Goal: Task Accomplishment & Management: Use online tool/utility

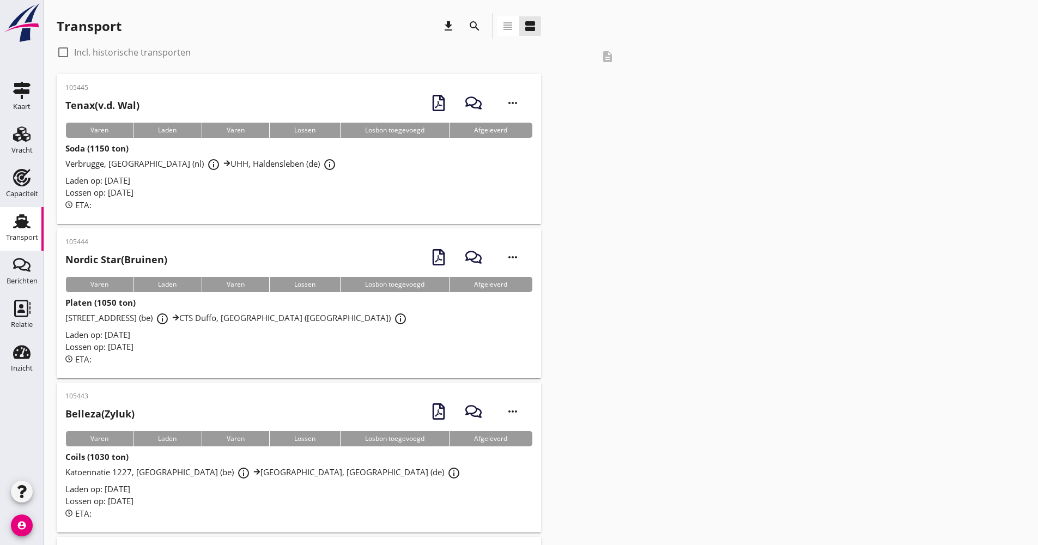
click at [476, 25] on icon "search" at bounding box center [474, 26] width 13 height 13
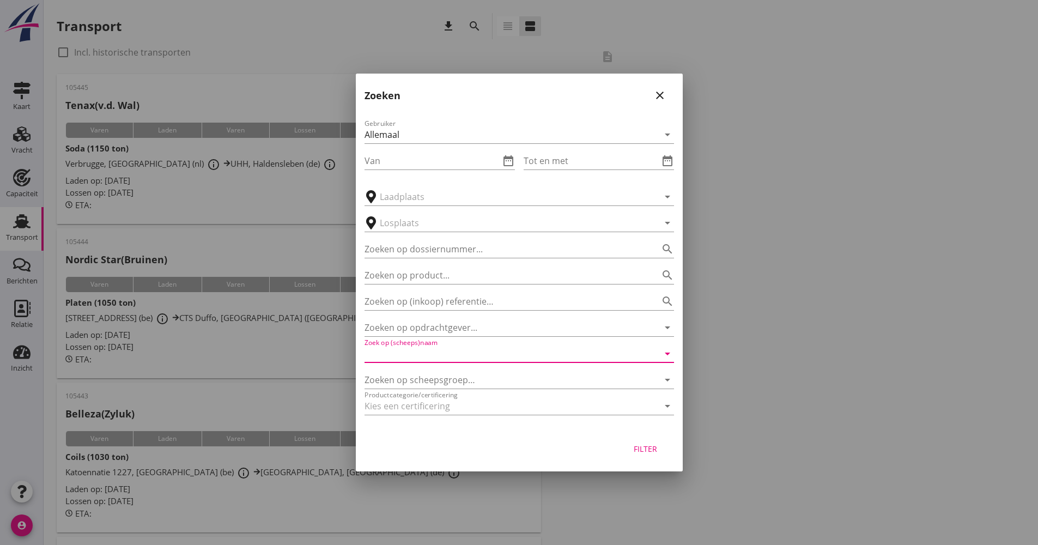
click at [425, 358] on input "Zoek op (scheeps)naam" at bounding box center [504, 353] width 279 height 17
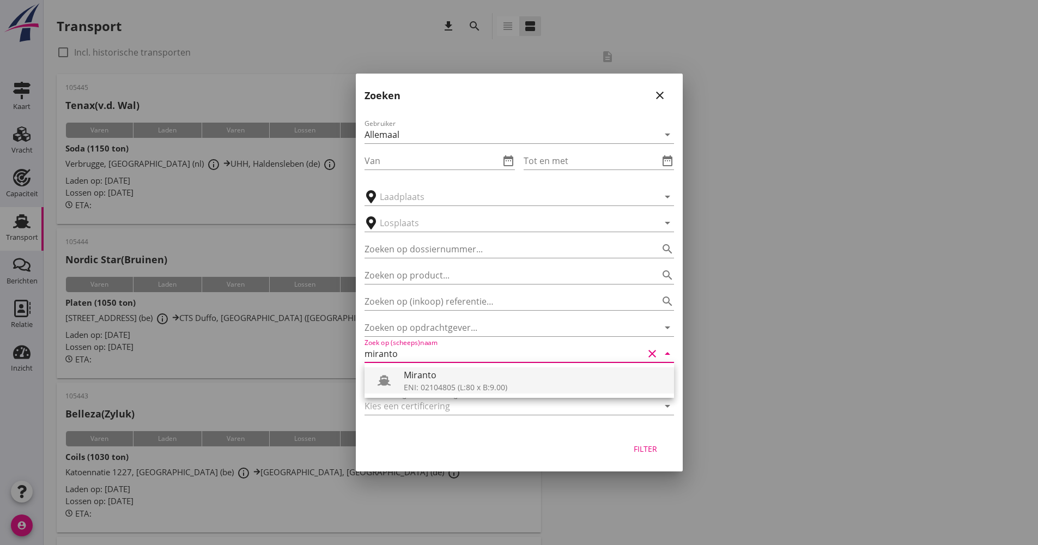
click at [421, 375] on div "Miranto" at bounding box center [535, 374] width 262 height 13
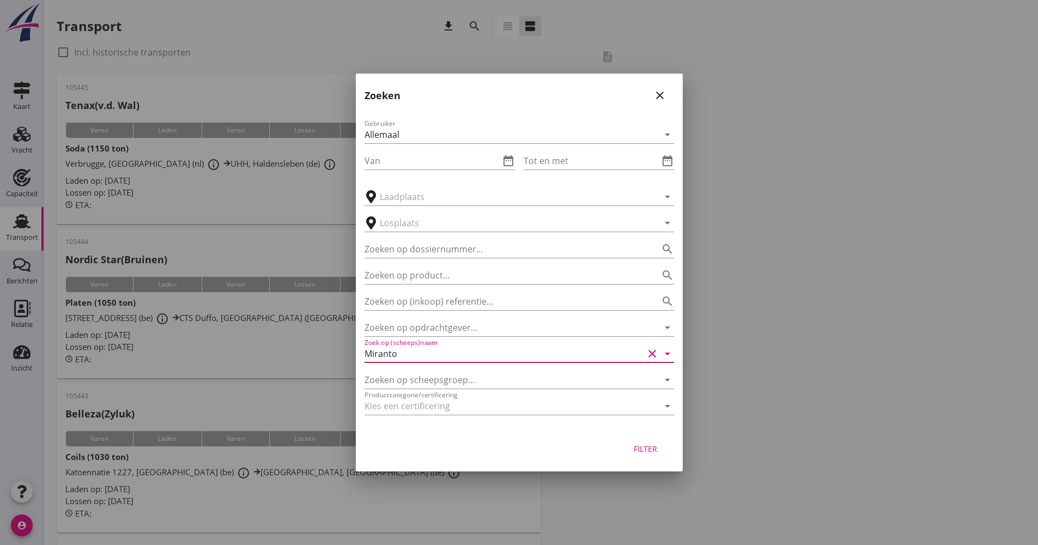
click at [639, 438] on div "Filter" at bounding box center [519, 450] width 327 height 41
click at [640, 439] on div "Filter" at bounding box center [519, 450] width 327 height 41
click at [643, 446] on div "Filter" at bounding box center [646, 448] width 31 height 11
type input "Miranto"
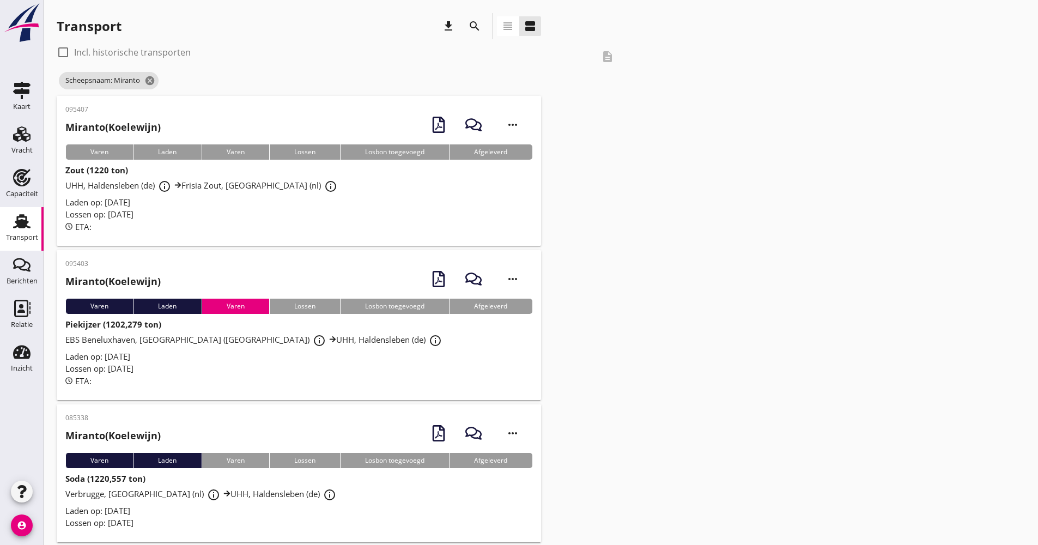
click at [330, 198] on div "Laden op: [DATE]" at bounding box center [298, 202] width 467 height 13
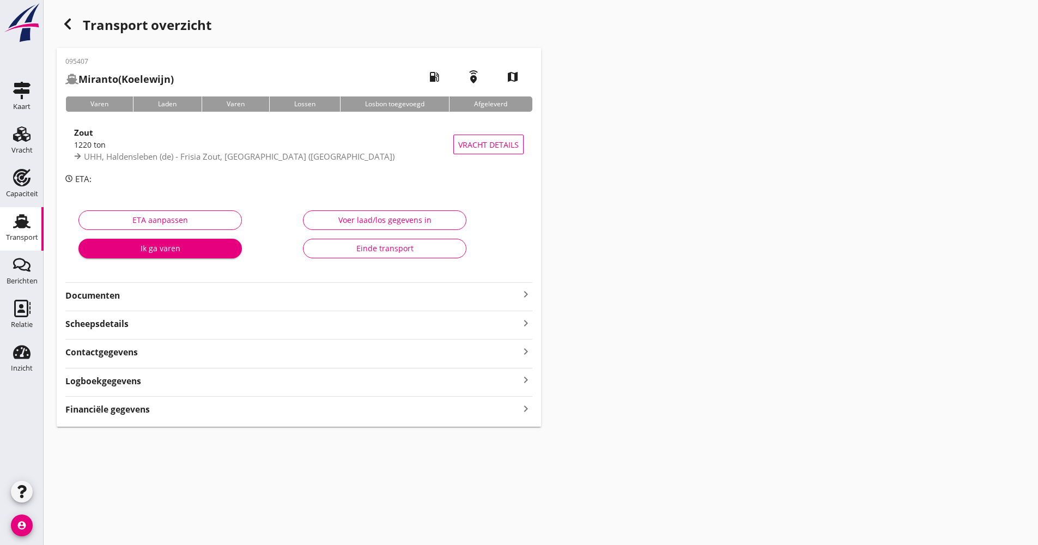
drag, startPoint x: 138, startPoint y: 380, endPoint x: 197, endPoint y: 379, distance: 58.9
click at [138, 381] on strong "Logboekgegevens" at bounding box center [103, 381] width 76 height 13
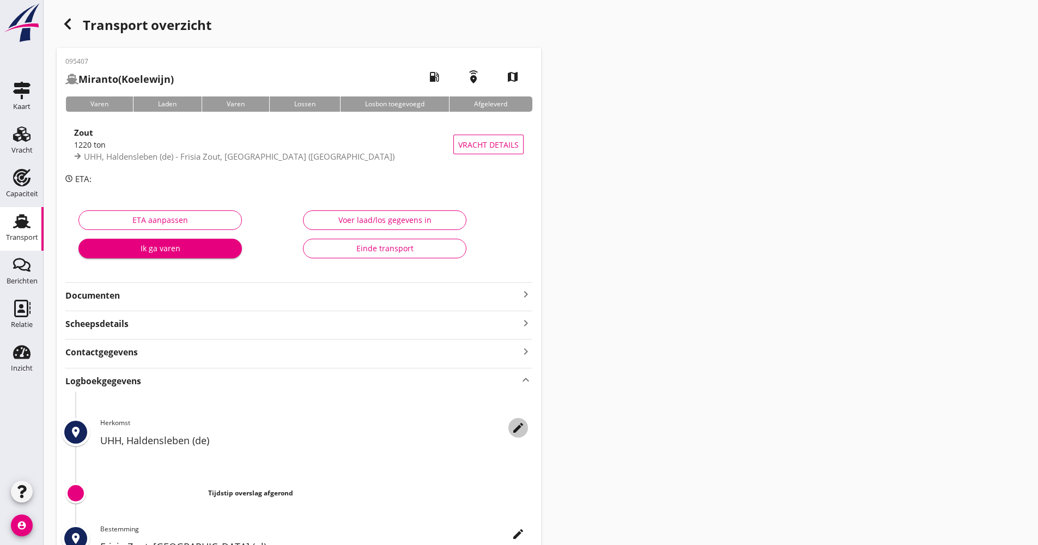
click at [522, 431] on icon "edit" at bounding box center [518, 427] width 13 height 13
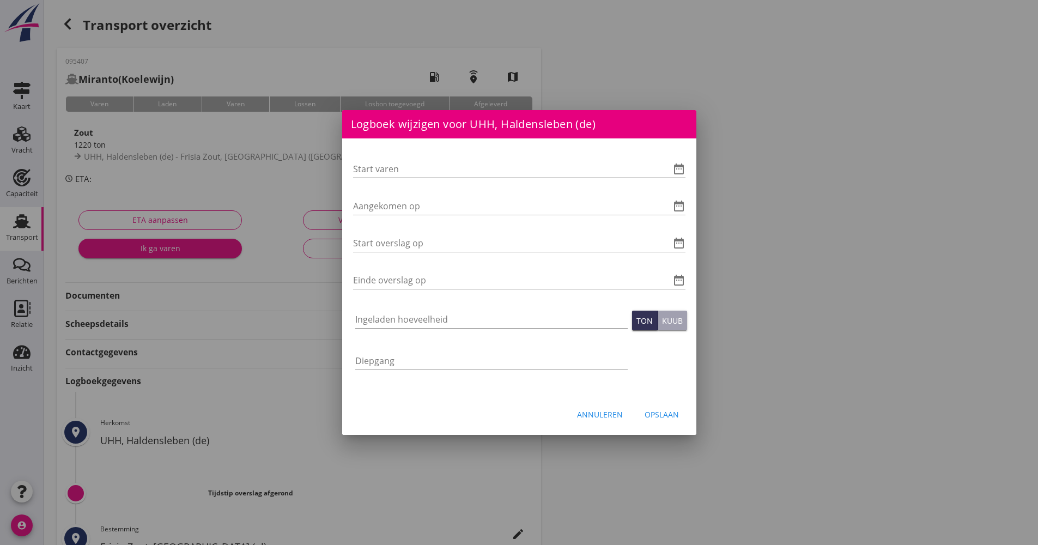
click at [685, 168] on icon "date_range" at bounding box center [679, 168] width 13 height 13
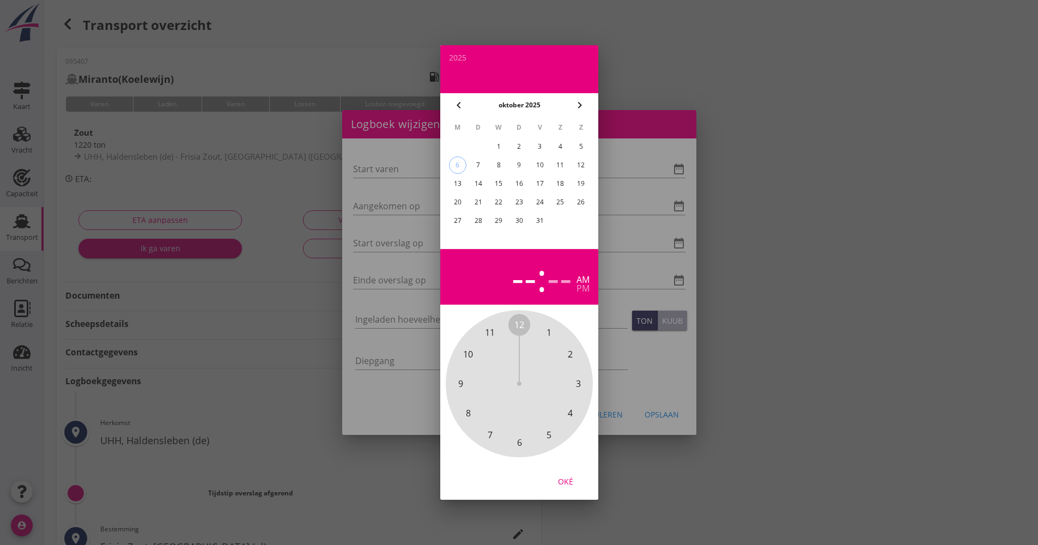
click at [462, 167] on div "6" at bounding box center [457, 165] width 16 height 16
drag, startPoint x: 525, startPoint y: 334, endPoint x: 526, endPoint y: 446, distance: 111.7
click at [526, 443] on div "12 1 2 3 4 5 6 7 8 9 10 11" at bounding box center [520, 384] width 118 height 118
click at [518, 323] on span "00" at bounding box center [519, 324] width 10 height 13
click at [566, 483] on div "Oké" at bounding box center [565, 481] width 31 height 11
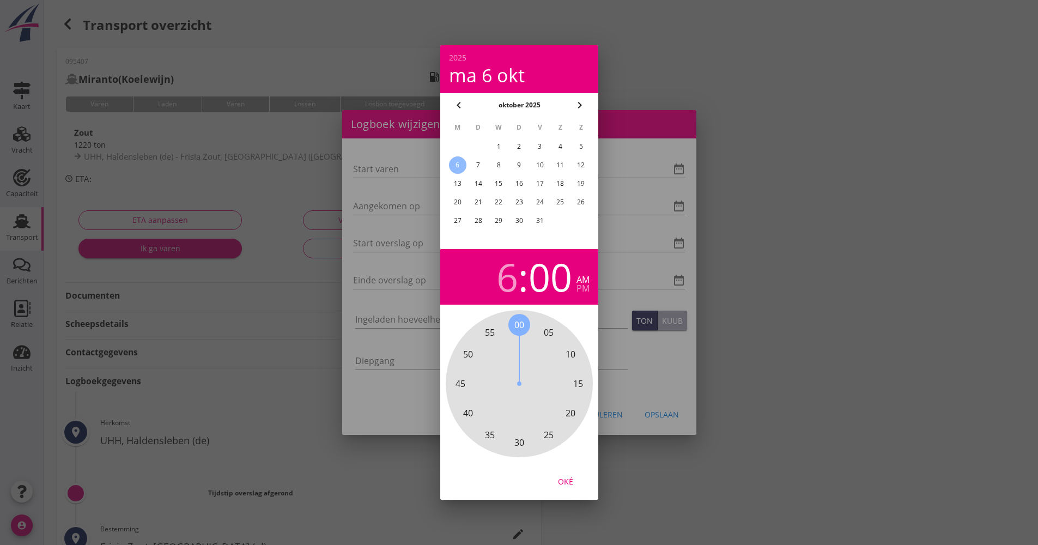
type input "[DATE] 06:00"
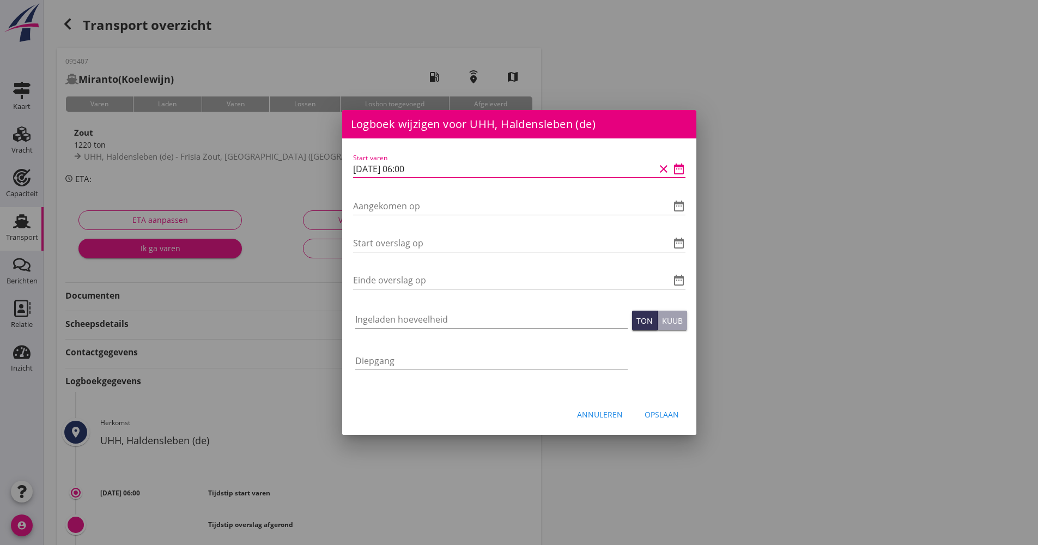
drag, startPoint x: 409, startPoint y: 171, endPoint x: 324, endPoint y: 173, distance: 84.5
click at [318, 172] on div "[EMAIL_ADDRESS][DOMAIN_NAME] Klant emailadres [PERSON_NAME][EMAIL_ADDRESS][DOMA…" at bounding box center [519, 364] width 1038 height 728
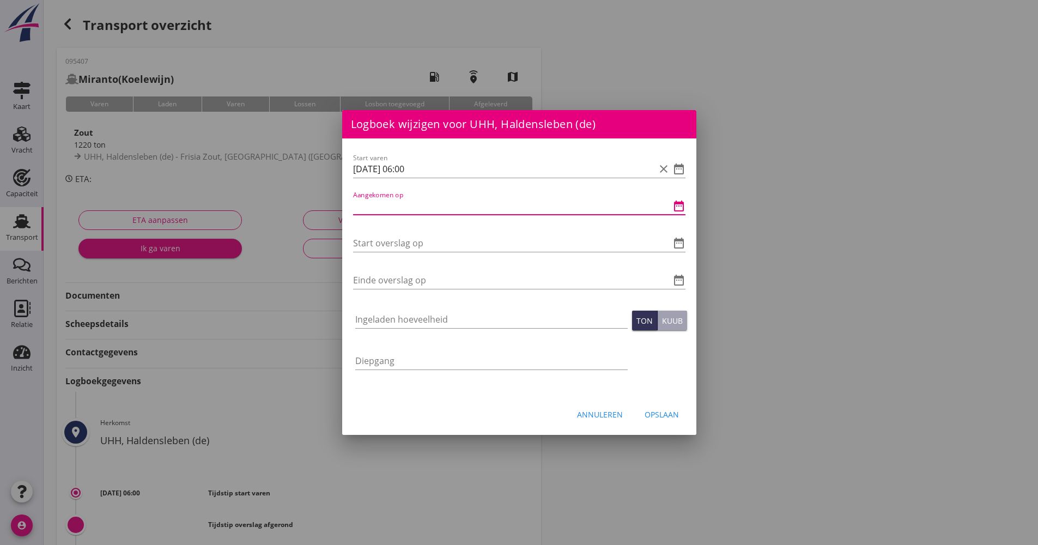
paste input "[DATE] 06:00"
type input "[DATE] 06:00"
drag, startPoint x: 395, startPoint y: 231, endPoint x: 391, endPoint y: 243, distance: 12.1
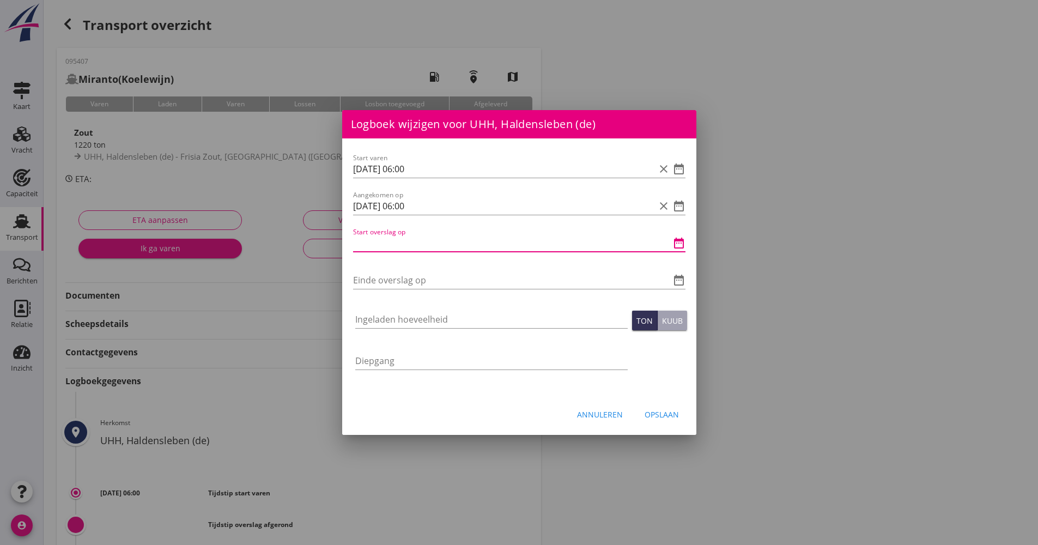
paste input "[DATE] 06:00"
type input "[DATE] 06:00"
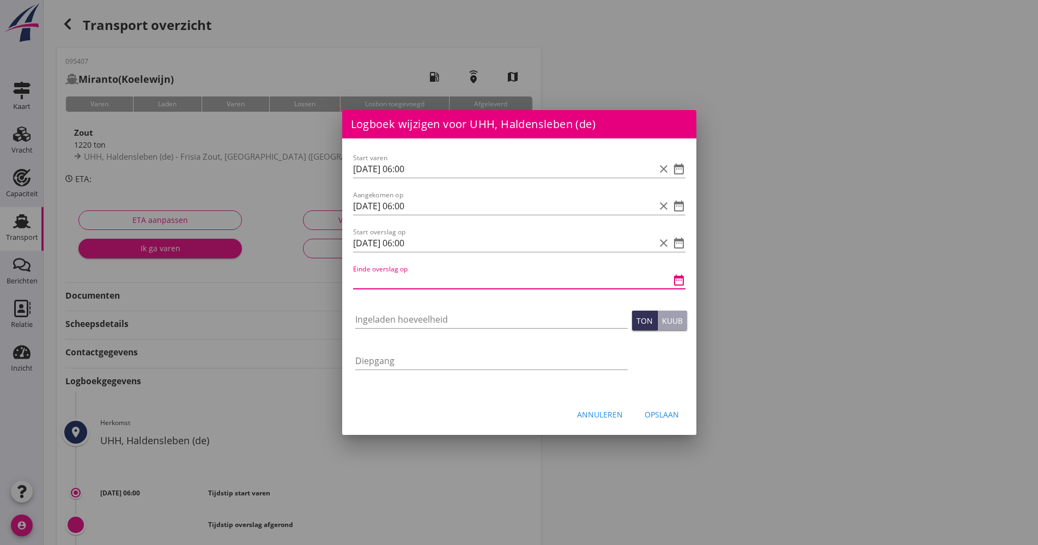
paste input "[DATE] 06:00"
drag, startPoint x: 433, startPoint y: 277, endPoint x: 401, endPoint y: 276, distance: 32.2
click at [401, 276] on input "[DATE] 06:00" at bounding box center [504, 279] width 302 height 17
type input "[DATE] 15:30"
click at [383, 308] on div "Ingeladen hoeveelheid" at bounding box center [491, 321] width 272 height 35
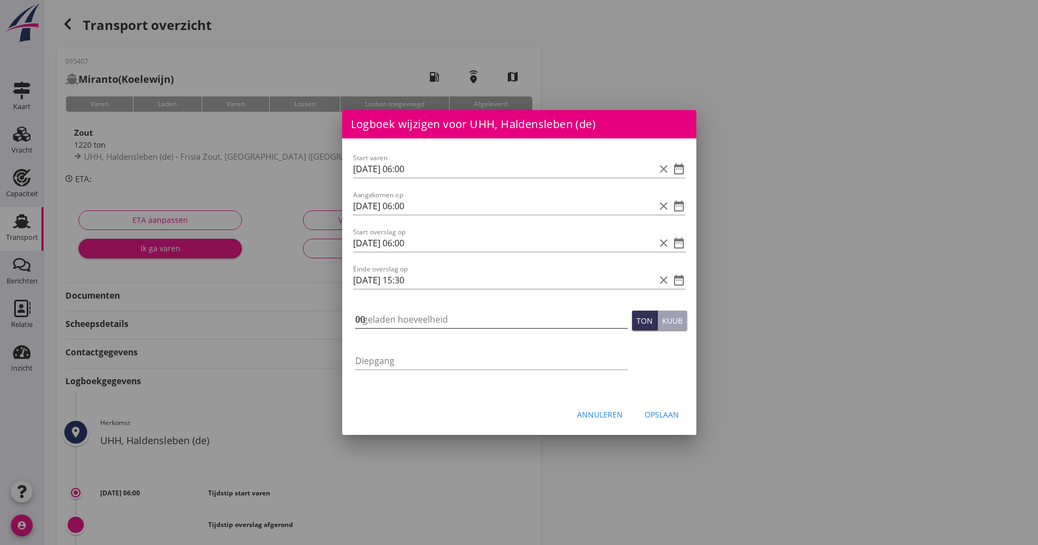
click at [380, 314] on input "00" at bounding box center [491, 319] width 272 height 17
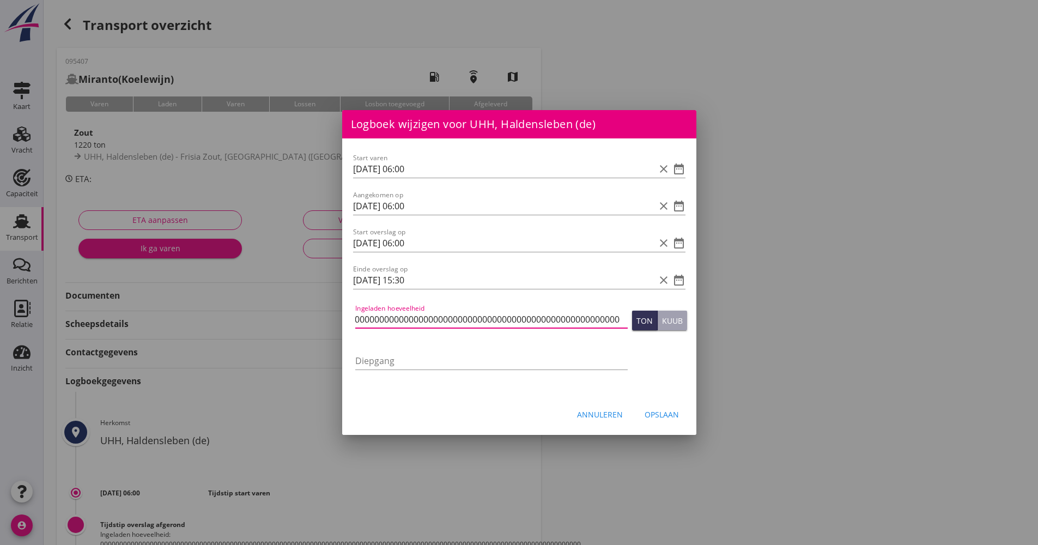
scroll to position [0, 374]
drag, startPoint x: 449, startPoint y: 326, endPoint x: 358, endPoint y: 334, distance: 91.3
click at [361, 334] on div "Ingeladen hoeveelheid 000000000000000000000000000000000000000000000000000000000…" at bounding box center [491, 325] width 272 height 28
drag, startPoint x: 573, startPoint y: 323, endPoint x: 245, endPoint y: 311, distance: 328.8
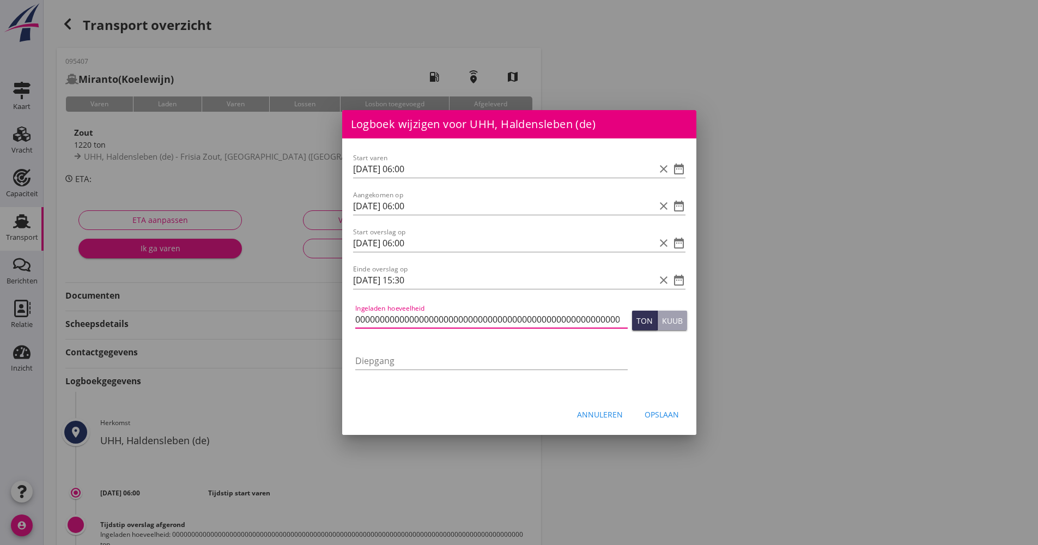
click at [245, 311] on div "[EMAIL_ADDRESS][DOMAIN_NAME] Klant emailadres [PERSON_NAME][EMAIL_ADDRESS][DOMA…" at bounding box center [519, 373] width 1038 height 747
drag, startPoint x: 437, startPoint y: 315, endPoint x: 330, endPoint y: 312, distance: 106.9
click at [330, 312] on div "[EMAIL_ADDRESS][DOMAIN_NAME] Klant emailadres [PERSON_NAME][EMAIL_ADDRESS][DOMA…" at bounding box center [519, 368] width 1038 height 737
type input "1231.280"
click at [653, 405] on button "Opslaan" at bounding box center [662, 414] width 52 height 20
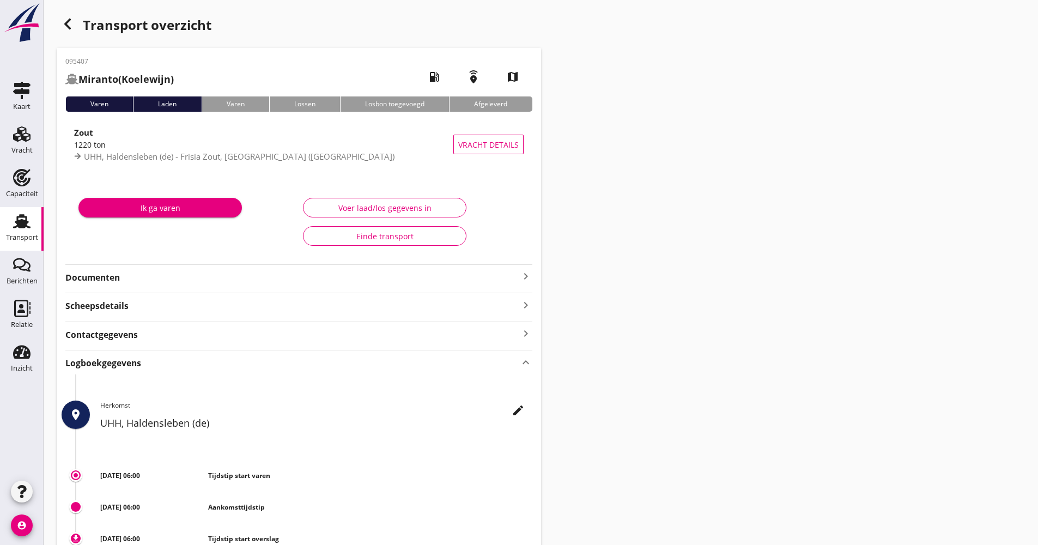
drag, startPoint x: 75, startPoint y: 59, endPoint x: 45, endPoint y: 59, distance: 30.0
click at [45, 59] on div "Transport overzicht 095407 Miranto (Koelewijn) local_gas_station emergency_shar…" at bounding box center [541, 378] width 995 height 757
click at [628, 164] on div "Transport overzicht 095407 Miranto (Koelewijn) local_gas_station emergency_shar…" at bounding box center [541, 378] width 995 height 757
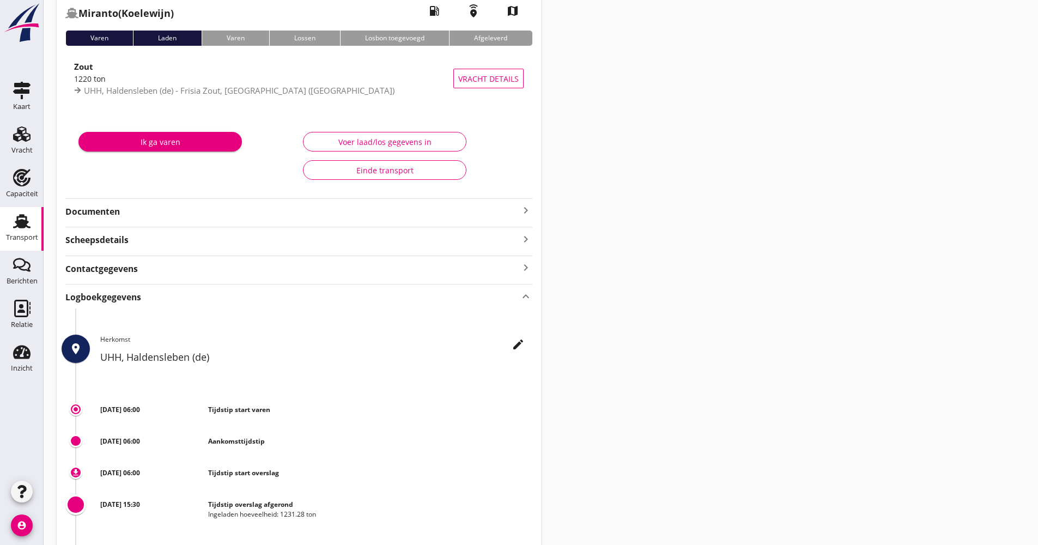
scroll to position [163, 0]
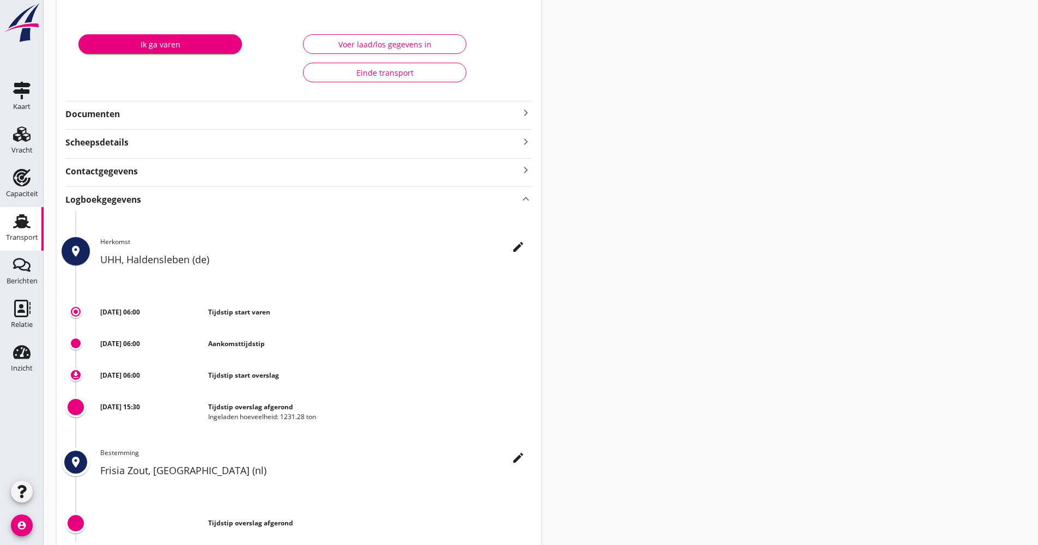
drag, startPoint x: 87, startPoint y: 238, endPoint x: 323, endPoint y: 420, distance: 298.5
click at [323, 420] on div "place edit Herkomst UHH, [GEOGRAPHIC_DATA] (de) trip_origin [DATE] 06:00 Tijdst…" at bounding box center [298, 376] width 467 height 330
click at [663, 378] on div "Transport overzicht 095407 Miranto (Koelewijn) local_gas_station emergency_shar…" at bounding box center [541, 215] width 995 height 757
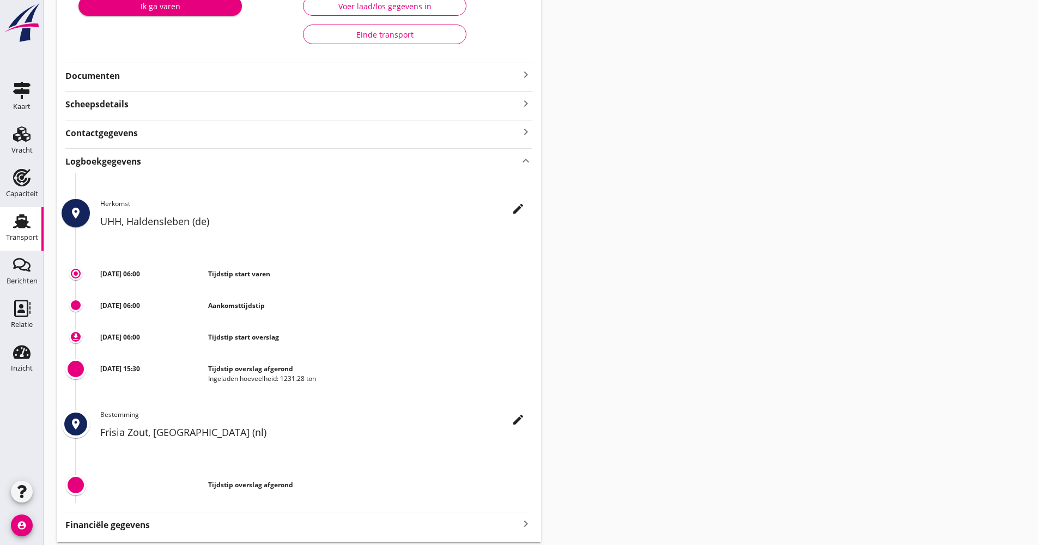
scroll to position [218, 0]
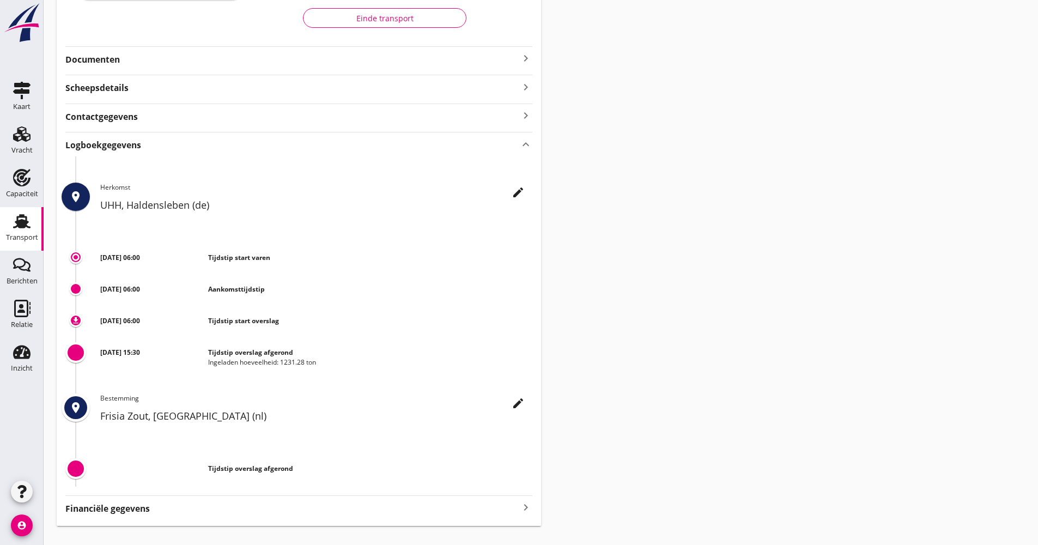
click at [26, 239] on div "Transport" at bounding box center [22, 237] width 32 height 7
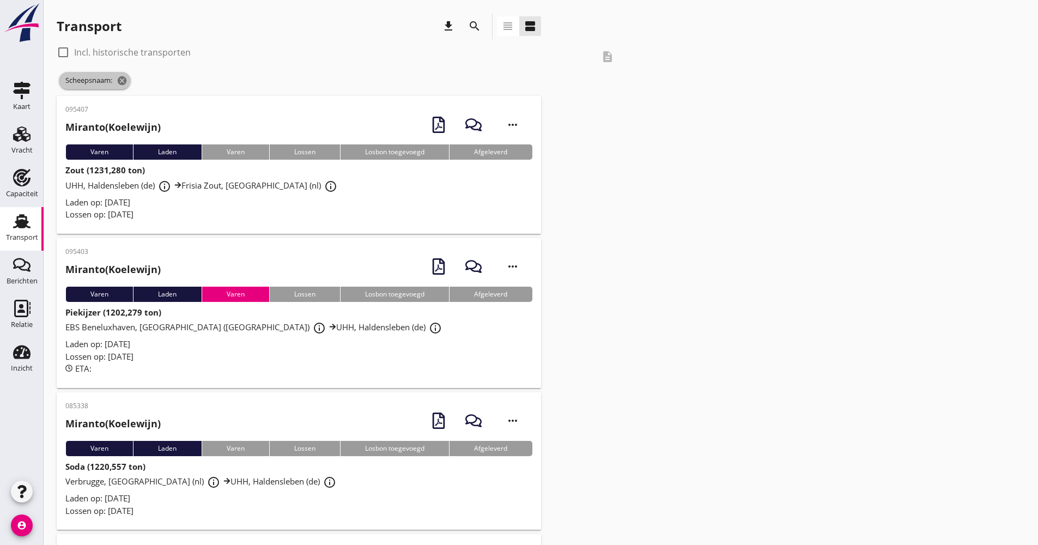
click at [129, 77] on span "Scheepsnaam: cancel" at bounding box center [95, 80] width 72 height 17
click at [126, 76] on icon "cancel" at bounding box center [122, 80] width 11 height 11
